Goal: Task Accomplishment & Management: Manage account settings

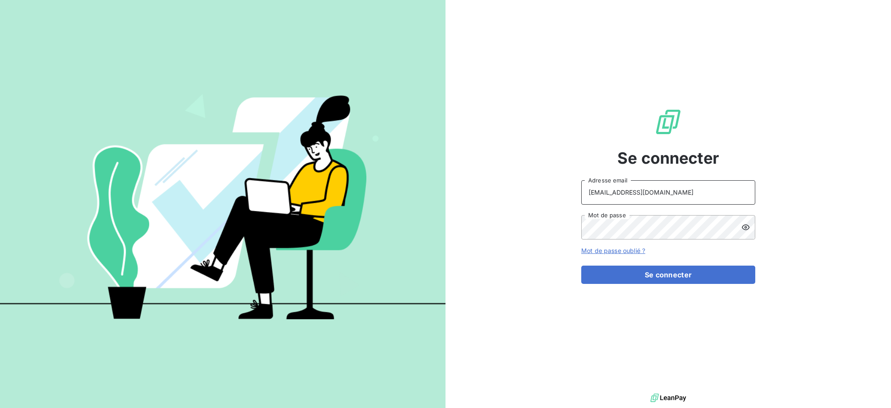
click at [660, 188] on input "[EMAIL_ADDRESS][DOMAIN_NAME]" at bounding box center [669, 192] width 174 height 24
type input "[EMAIL_ADDRESS][DOMAIN_NAME]"
click at [648, 273] on button "Se connecter" at bounding box center [669, 275] width 174 height 18
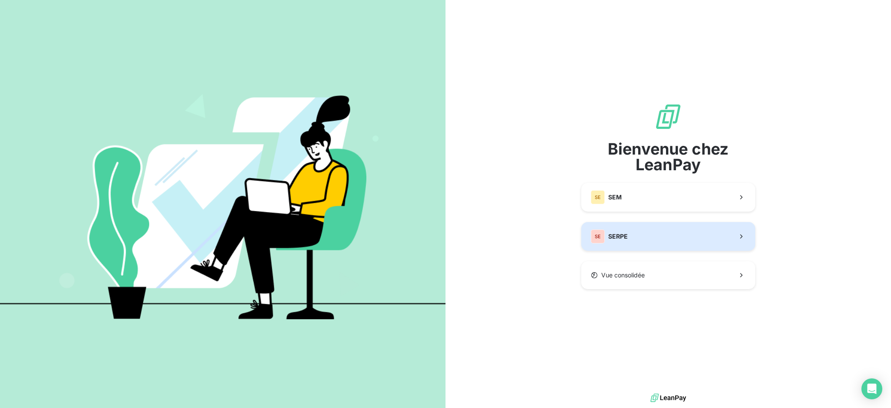
click at [629, 232] on button "SE SERPE" at bounding box center [669, 236] width 174 height 29
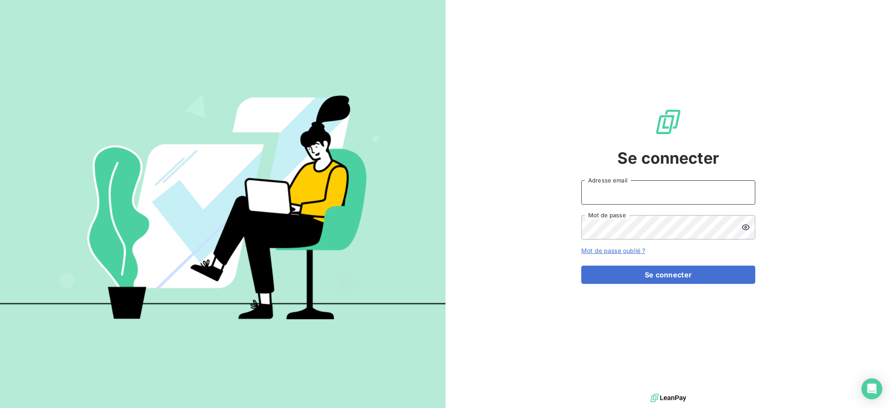
type input "[EMAIL_ADDRESS][DOMAIN_NAME]"
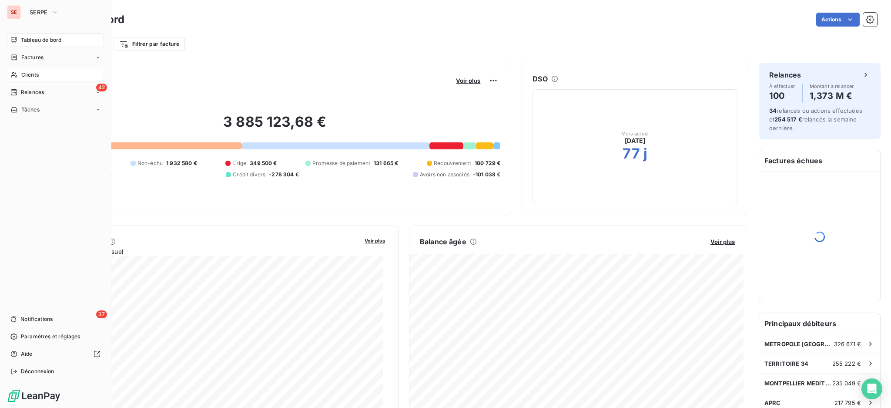
click at [21, 70] on div "Clients" at bounding box center [55, 75] width 97 height 14
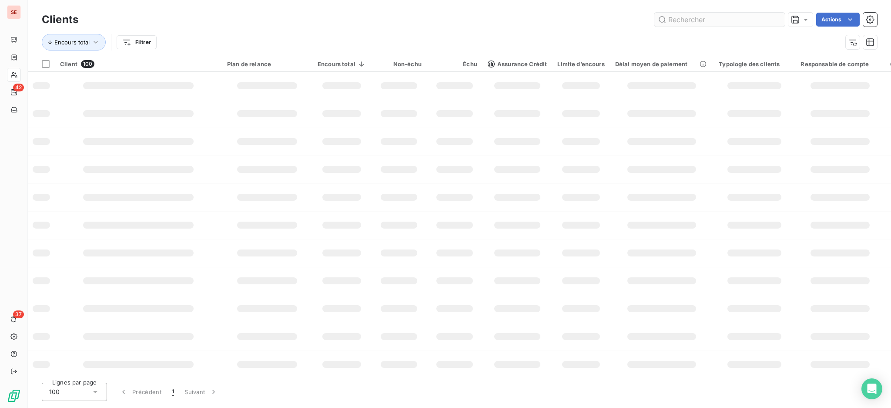
click at [679, 20] on input "text" at bounding box center [720, 20] width 131 height 14
type input "URBAT"
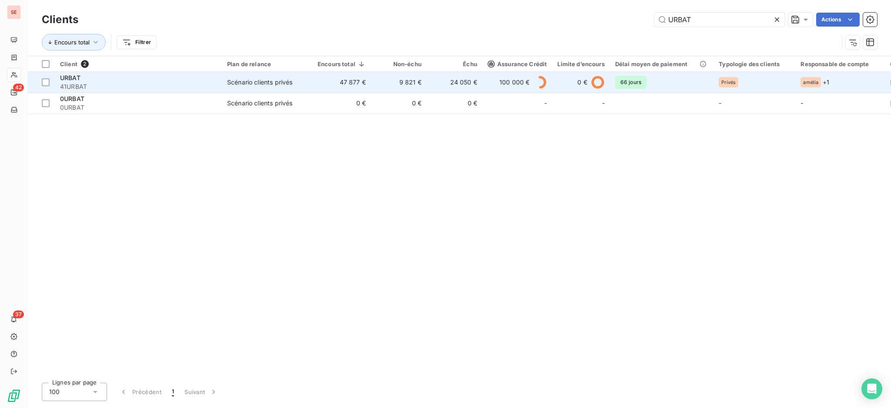
click at [222, 73] on td "Scénario clients privés" at bounding box center [267, 82] width 91 height 21
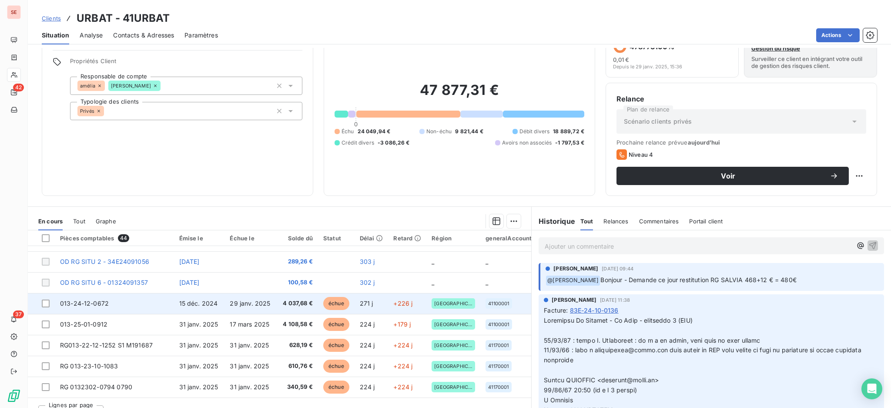
scroll to position [47, 0]
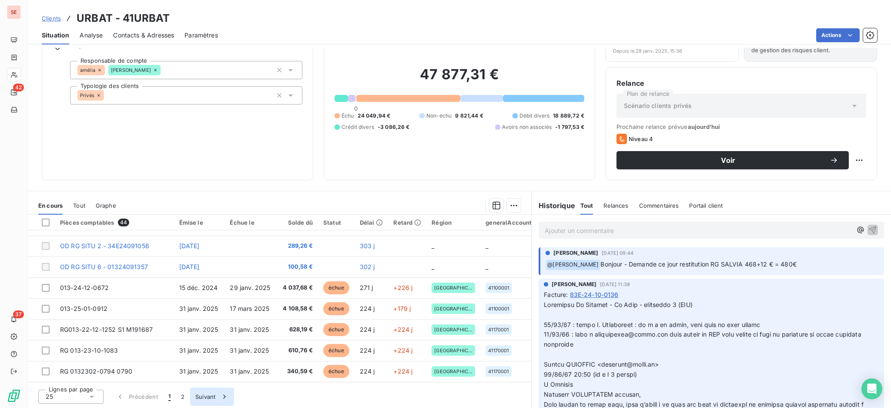
click at [206, 396] on button "Suivant" at bounding box center [212, 396] width 44 height 18
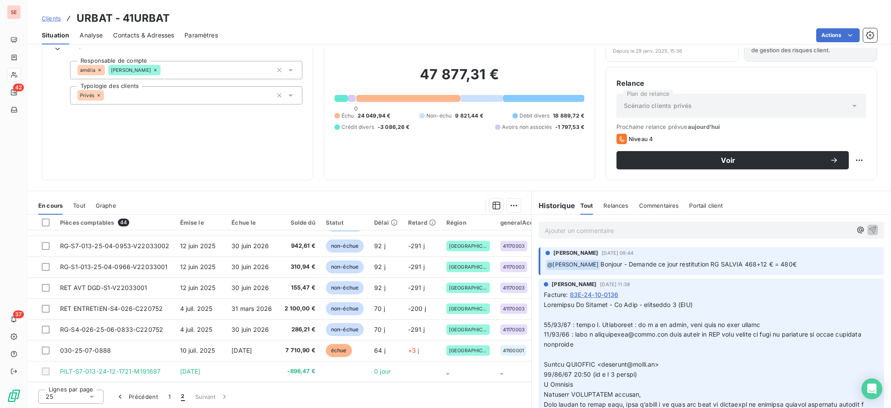
click at [92, 394] on icon at bounding box center [91, 396] width 9 height 9
click at [77, 380] on li "100" at bounding box center [70, 380] width 65 height 16
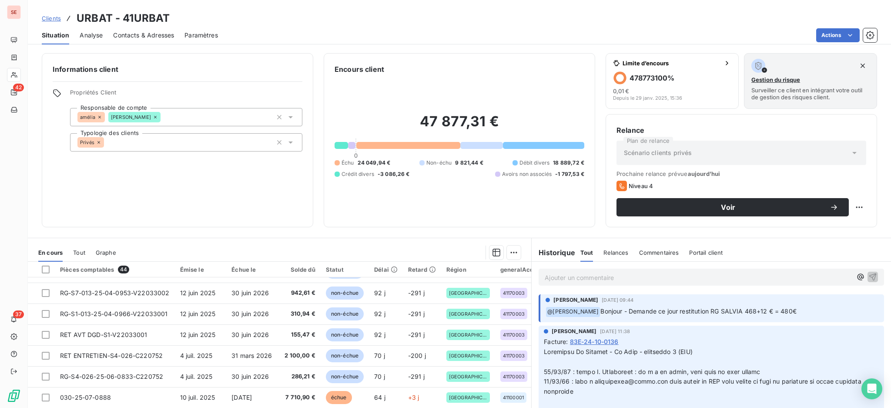
click at [574, 278] on p "Ajouter un commentaire ﻿" at bounding box center [698, 277] width 307 height 11
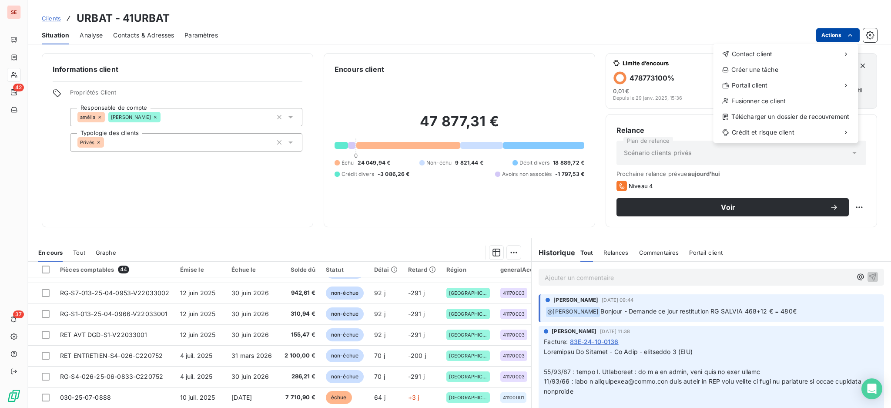
click at [837, 35] on html "SE 42 37 Clients URBAT - 41URBAT Situation Analyse Contacts & Adresses Paramètr…" at bounding box center [445, 204] width 891 height 408
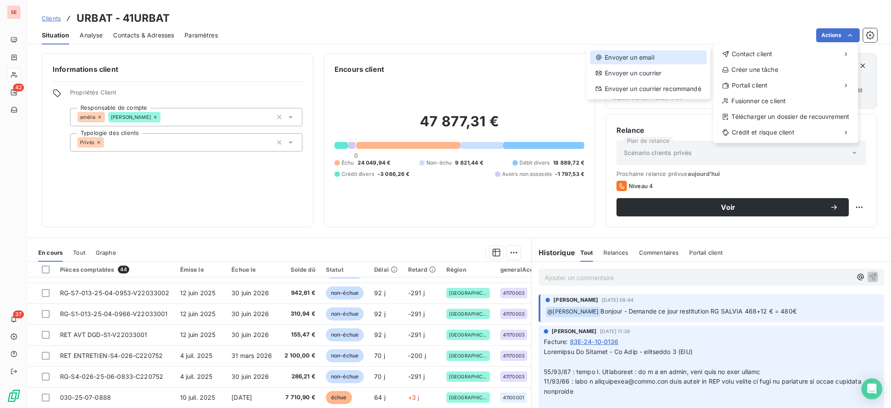
click at [660, 54] on div "Envoyer un email" at bounding box center [648, 57] width 117 height 14
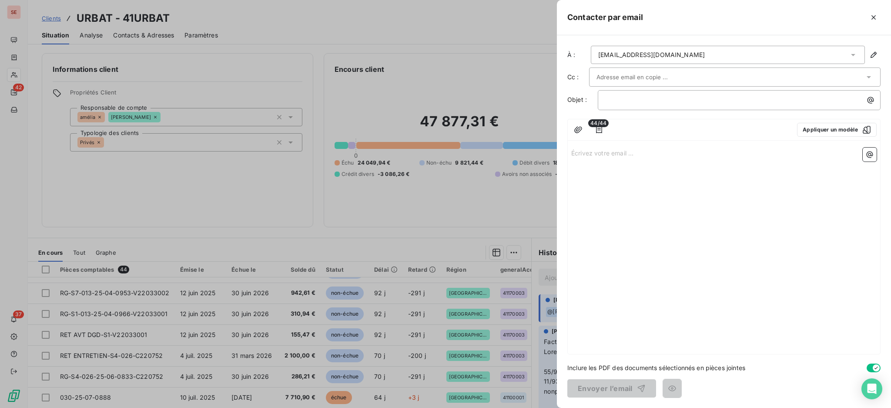
click at [852, 54] on icon at bounding box center [853, 54] width 9 height 9
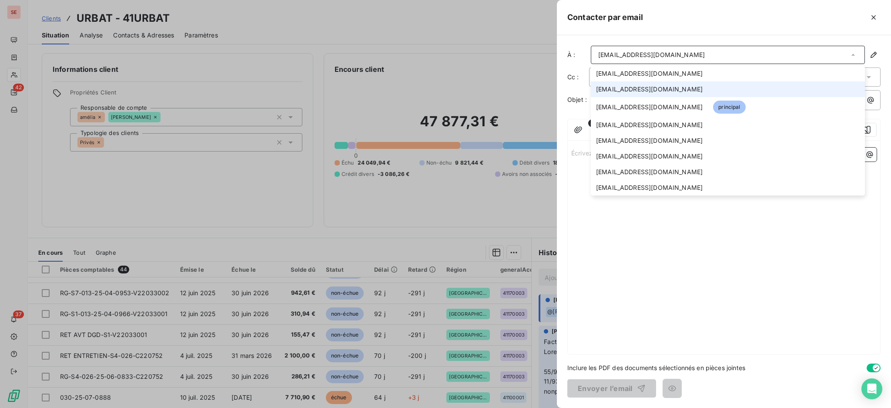
click at [638, 84] on li "[EMAIL_ADDRESS][DOMAIN_NAME]" at bounding box center [728, 89] width 274 height 16
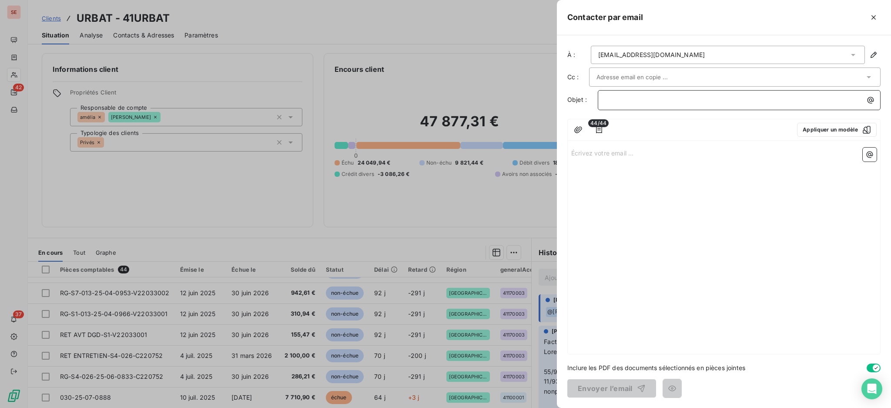
click at [816, 101] on p "﻿" at bounding box center [741, 100] width 272 height 10
click at [600, 128] on icon "button" at bounding box center [599, 129] width 9 height 9
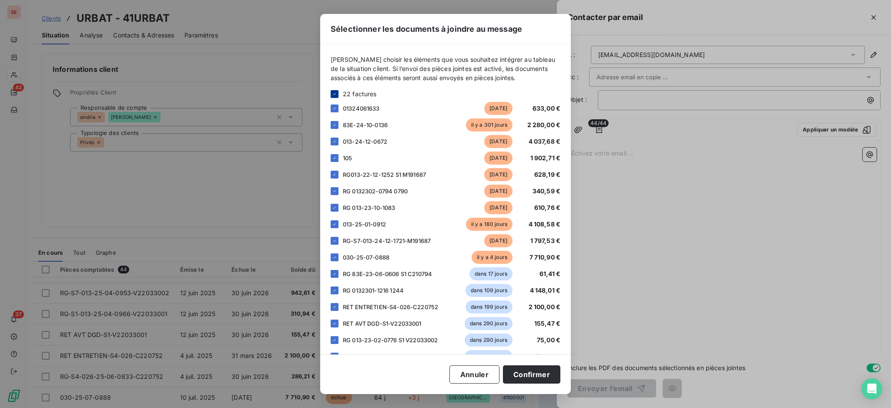
click at [333, 93] on icon at bounding box center [334, 93] width 5 height 5
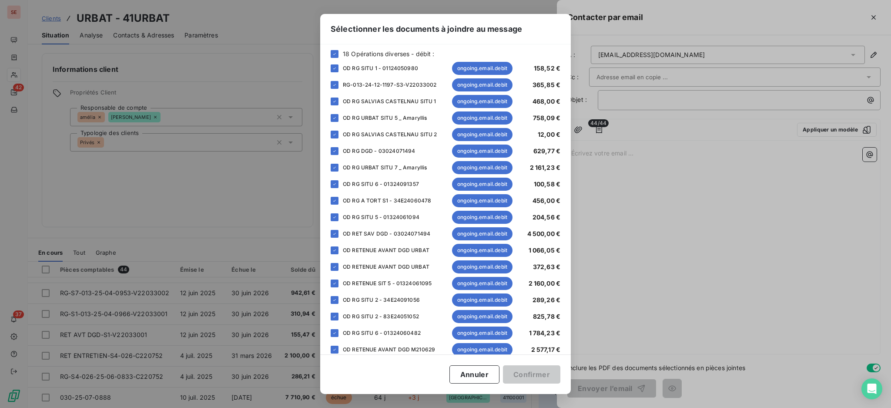
scroll to position [406, 0]
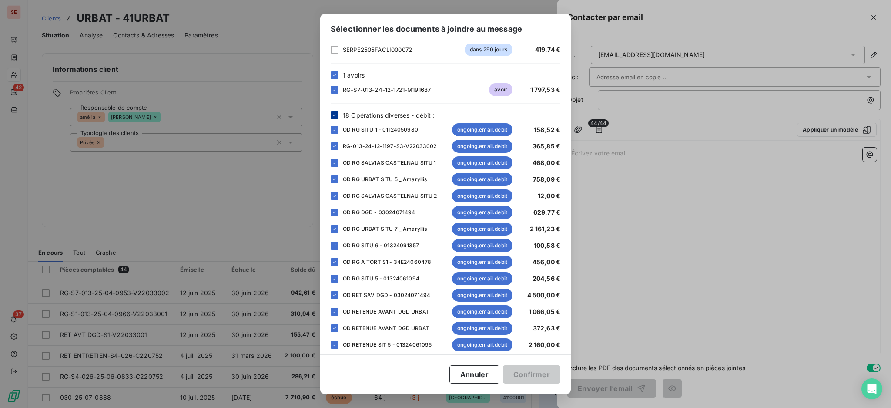
click at [335, 111] on div at bounding box center [335, 115] width 8 height 8
click at [338, 225] on div at bounding box center [335, 229] width 8 height 8
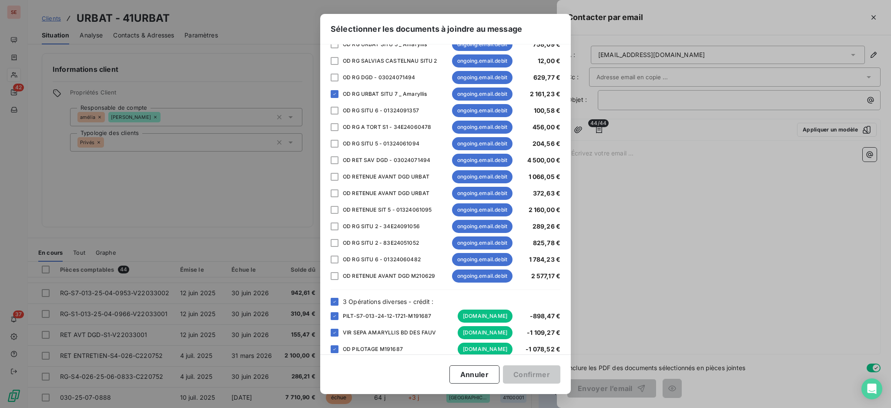
scroll to position [558, 0]
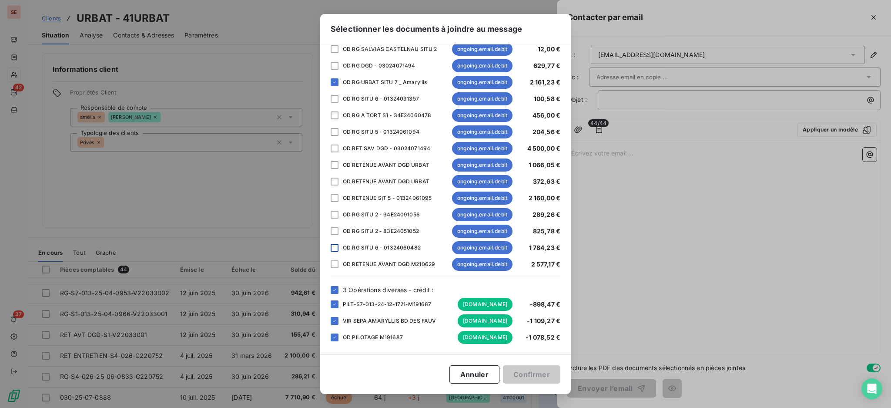
click at [335, 244] on div at bounding box center [335, 248] width 8 height 8
click at [337, 286] on div at bounding box center [335, 290] width 8 height 8
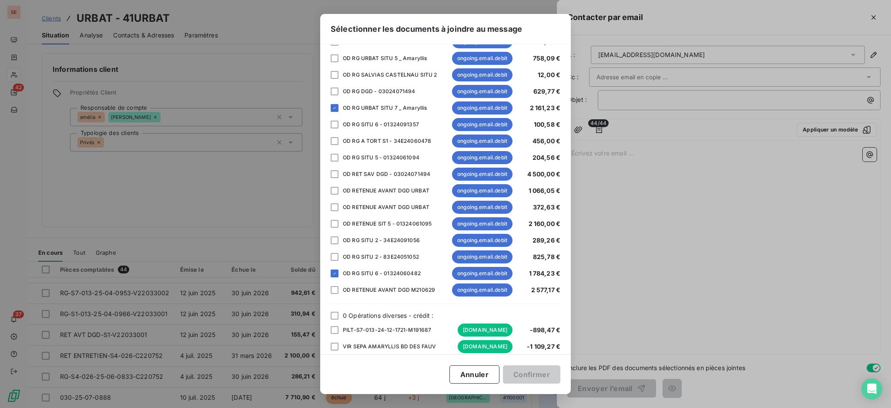
scroll to position [499, 0]
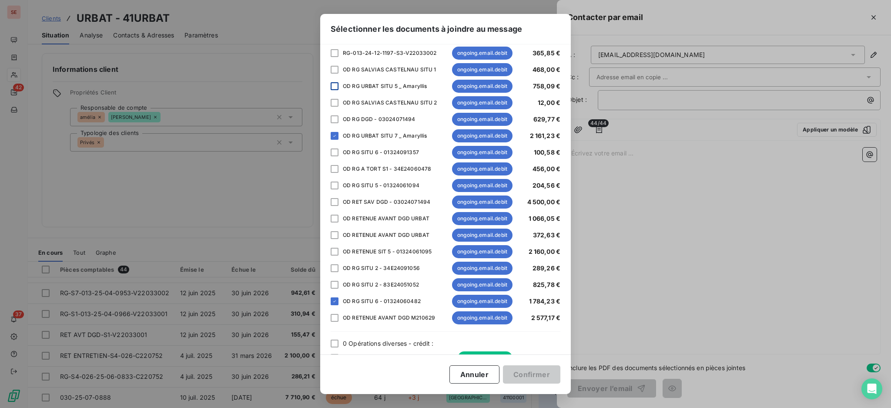
click at [335, 84] on div at bounding box center [335, 86] width 8 height 8
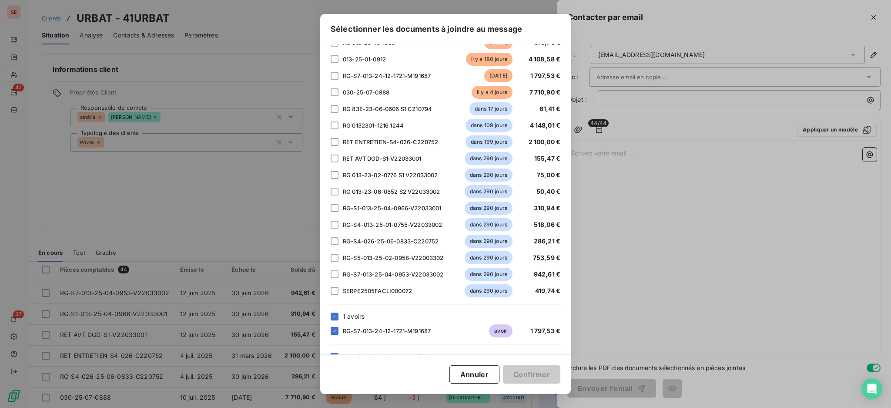
scroll to position [151, 0]
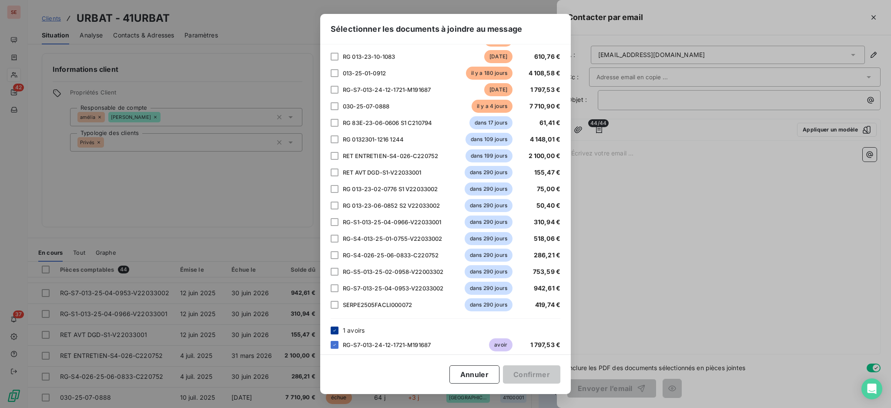
click at [337, 328] on icon at bounding box center [334, 330] width 5 height 5
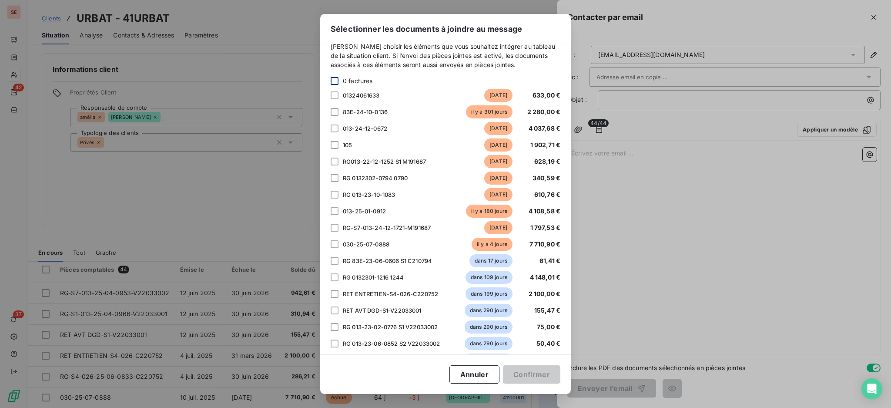
scroll to position [0, 0]
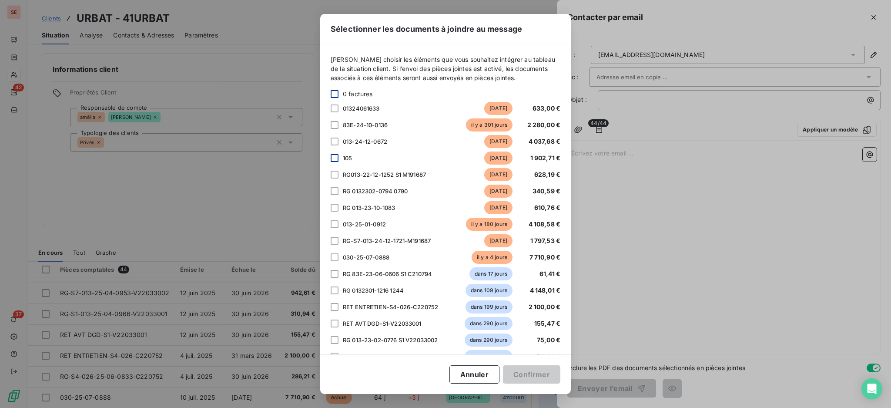
click at [333, 156] on div at bounding box center [335, 158] width 8 height 8
click at [336, 171] on div at bounding box center [335, 175] width 8 height 8
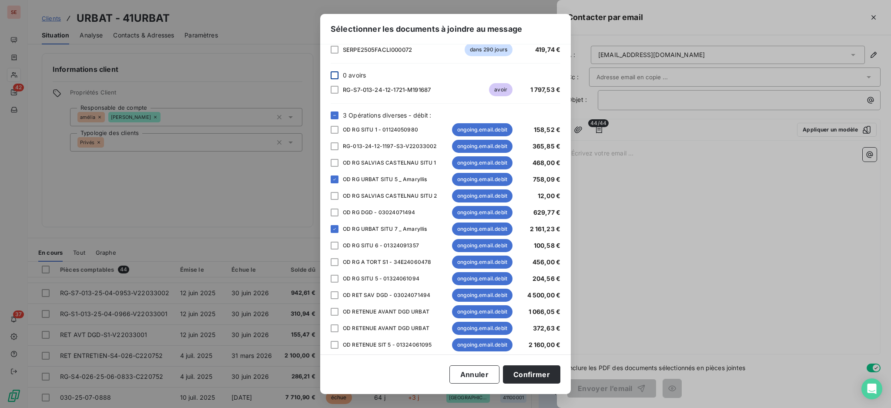
scroll to position [116, 0]
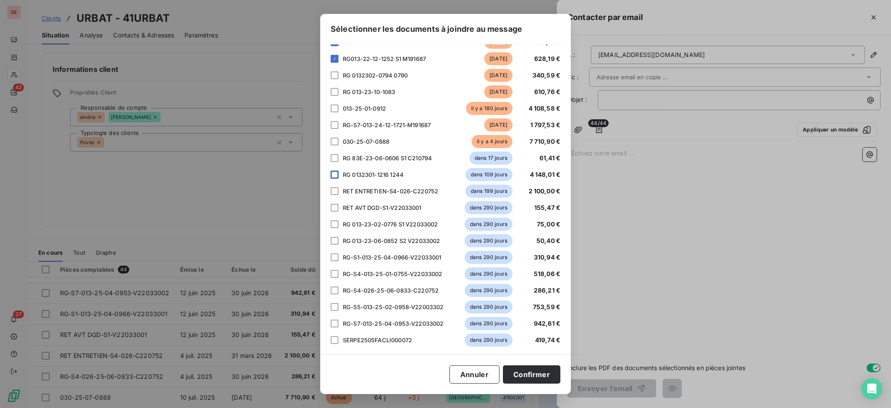
click at [333, 171] on div at bounding box center [335, 175] width 8 height 8
click at [333, 93] on div at bounding box center [335, 92] width 8 height 8
click at [336, 77] on div at bounding box center [335, 75] width 8 height 8
click at [335, 124] on div at bounding box center [335, 125] width 8 height 8
click at [545, 372] on button "Confirmer" at bounding box center [531, 374] width 57 height 18
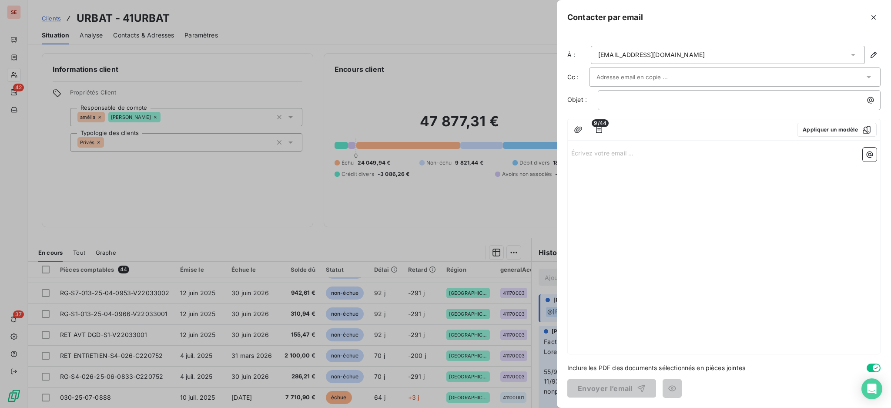
click at [599, 126] on span "9/44" at bounding box center [600, 123] width 17 height 8
click at [591, 156] on p "Écrivez votre email ... ﻿" at bounding box center [725, 153] width 306 height 10
click at [868, 152] on icon "button" at bounding box center [870, 154] width 7 height 7
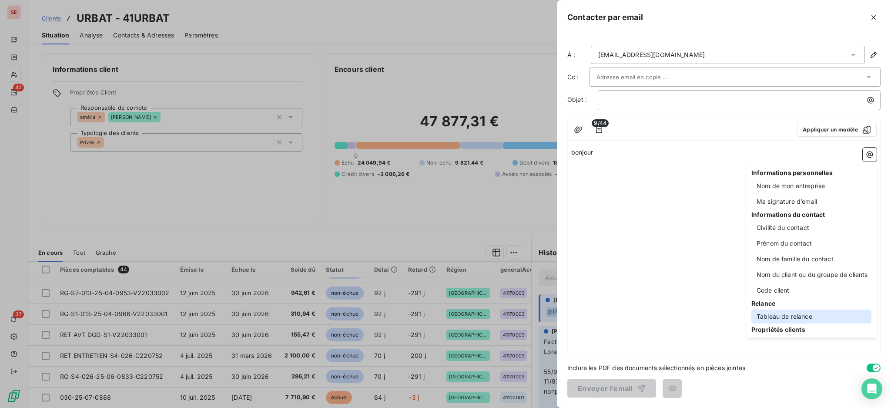
click at [787, 314] on div "Tableau de relance" at bounding box center [812, 316] width 120 height 14
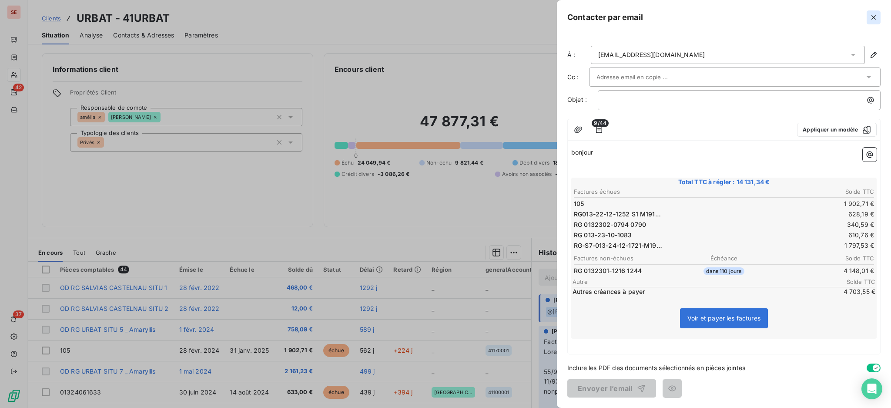
click at [872, 18] on icon "button" at bounding box center [874, 17] width 9 height 9
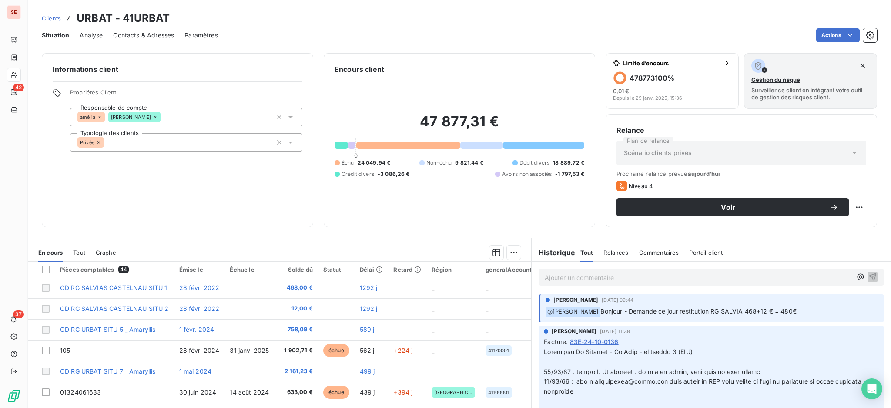
click at [591, 277] on p "Ajouter un commentaire ﻿" at bounding box center [698, 277] width 307 height 11
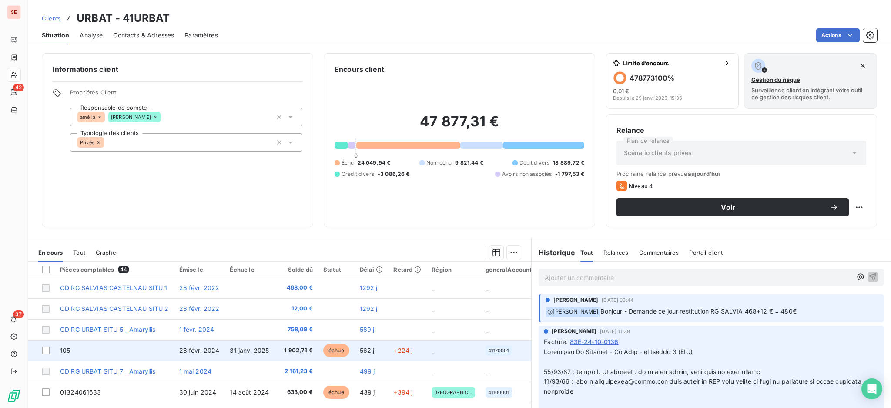
click at [289, 351] on span "1 902,71 €" at bounding box center [297, 350] width 32 height 9
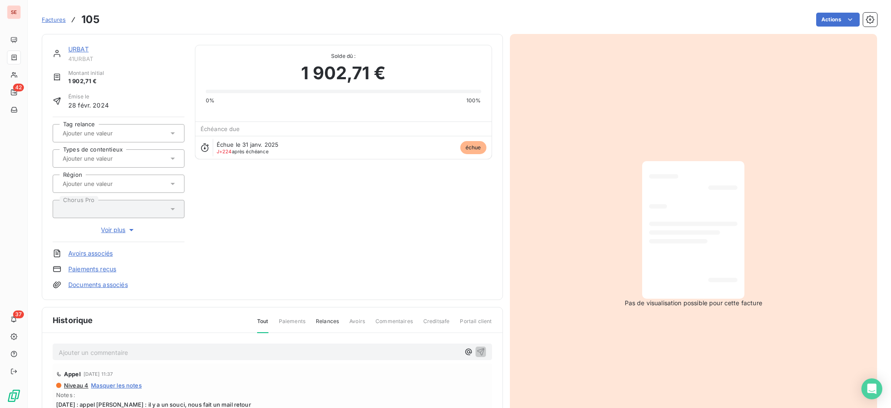
click at [120, 283] on link "Documents associés" at bounding box center [98, 284] width 60 height 9
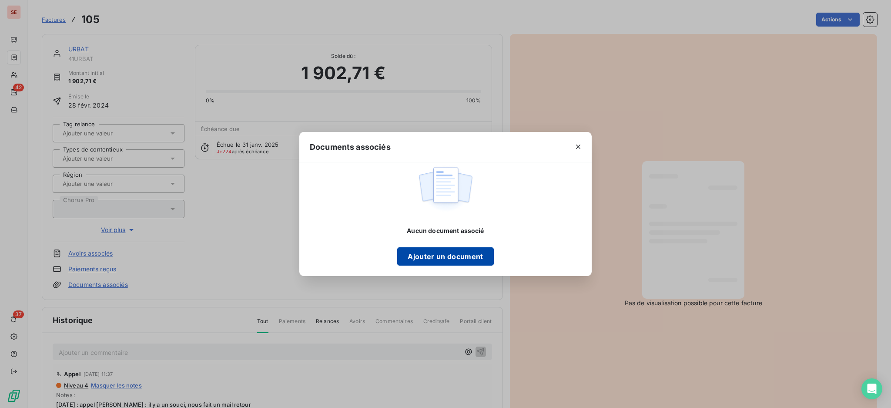
click at [442, 257] on button "Ajouter un document" at bounding box center [445, 256] width 96 height 18
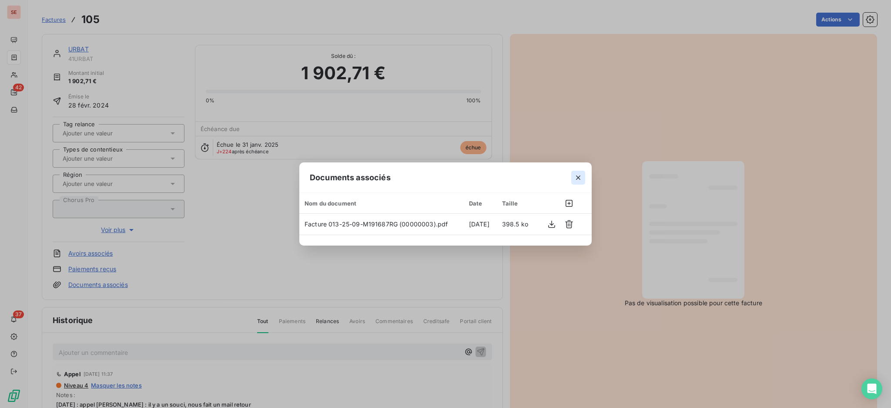
click at [581, 176] on icon "button" at bounding box center [578, 177] width 9 height 9
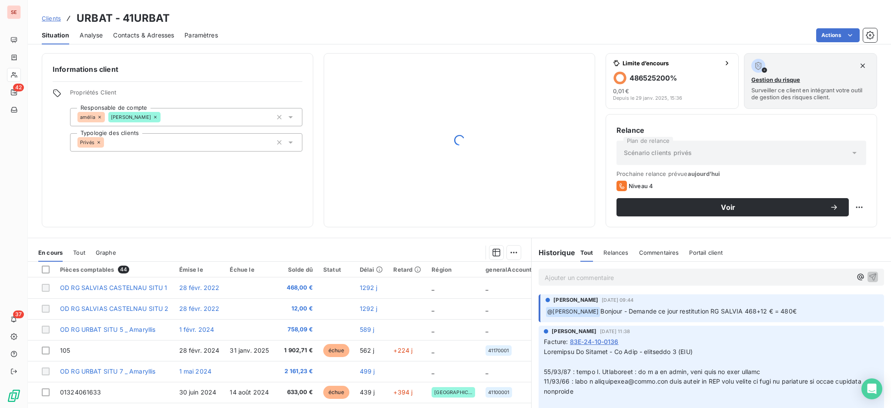
click at [576, 278] on p "Ajouter un commentaire ﻿" at bounding box center [698, 277] width 307 height 11
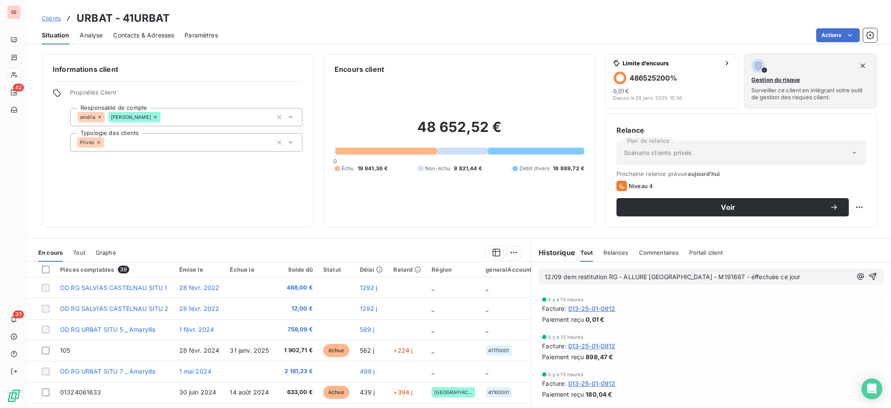
click at [615, 274] on span "12/09 dem restitution RG - ALLURE [GEOGRAPHIC_DATA] - M191687 - effectuée ce jo…" at bounding box center [673, 276] width 256 height 7
click at [869, 274] on icon "button" at bounding box center [873, 276] width 9 height 9
